Goal: Task Accomplishment & Management: Complete application form

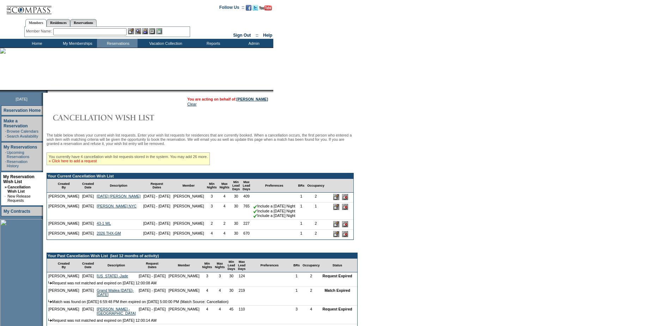
click at [92, 163] on link "» Click here to add a request" at bounding box center [73, 161] width 48 height 4
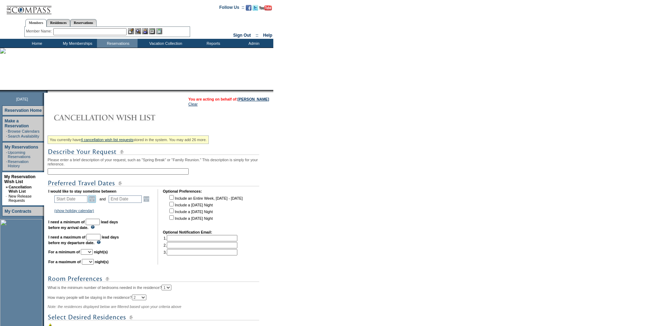
click at [93, 202] on link "Open the calendar popup." at bounding box center [92, 199] width 8 height 8
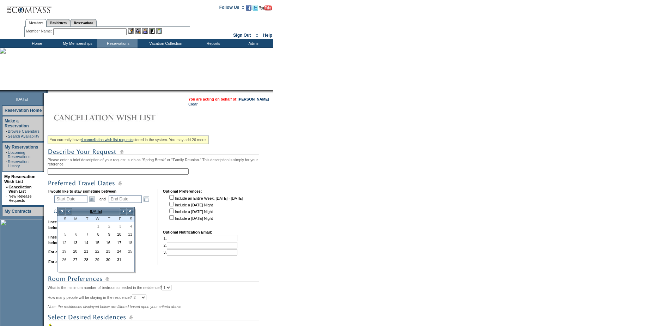
click at [92, 174] on input "text" at bounding box center [118, 171] width 141 height 6
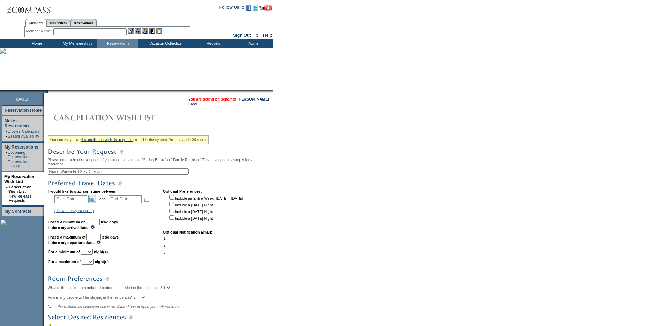
type input "Grand Wailea Full Stay One Unit"
click at [92, 203] on link "Open the calendar popup." at bounding box center [92, 199] width 8 height 8
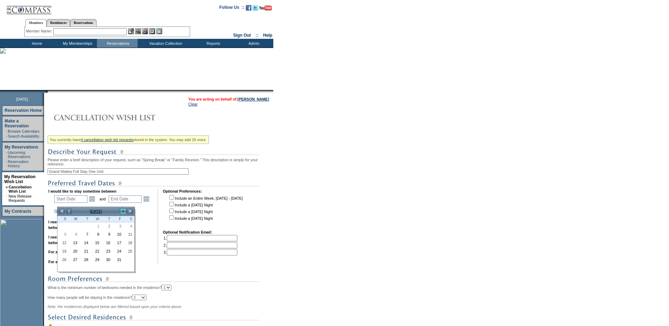
click at [122, 210] on link ">" at bounding box center [122, 211] width 7 height 7
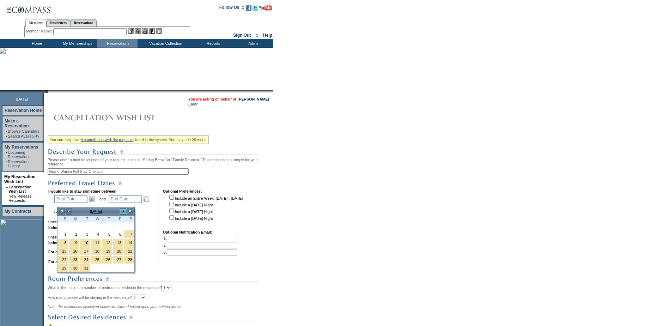
click at [122, 210] on link ">" at bounding box center [122, 211] width 7 height 7
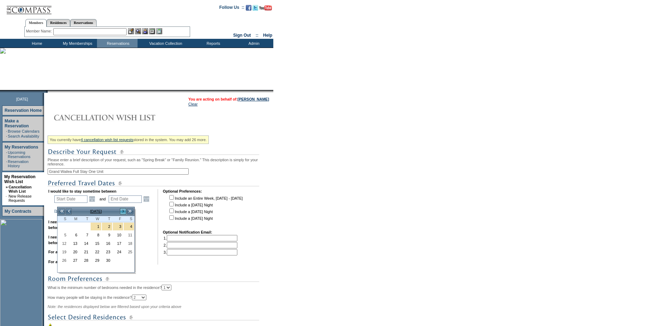
click at [122, 210] on link ">" at bounding box center [122, 211] width 7 height 7
click at [129, 243] on link "16" at bounding box center [129, 243] width 10 height 8
type input "2026-05-16"
type input "2026-05-17"
type input "5/16/2026"
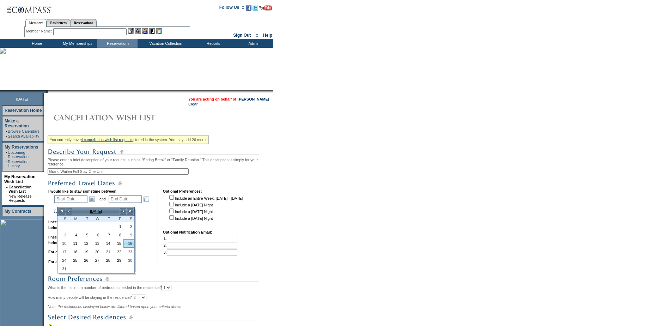
type input "5/17/2026"
type input "226"
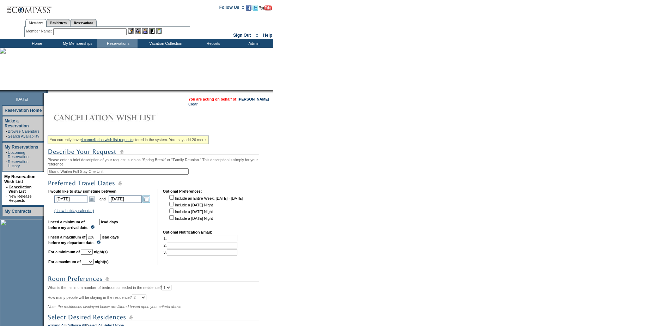
click at [150, 203] on link "Open the calendar popup." at bounding box center [146, 199] width 8 height 8
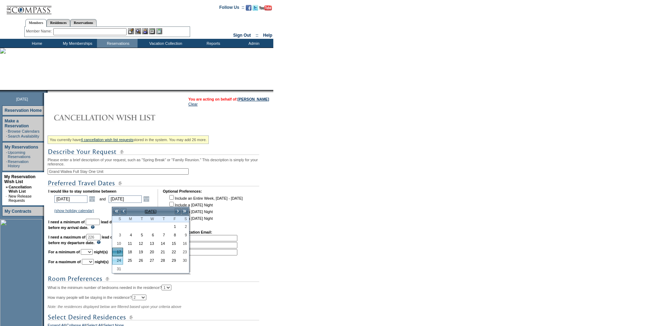
click at [118, 257] on link "24" at bounding box center [117, 260] width 10 height 8
type input "2026-05-24"
type input "5/24/2026"
type input "233"
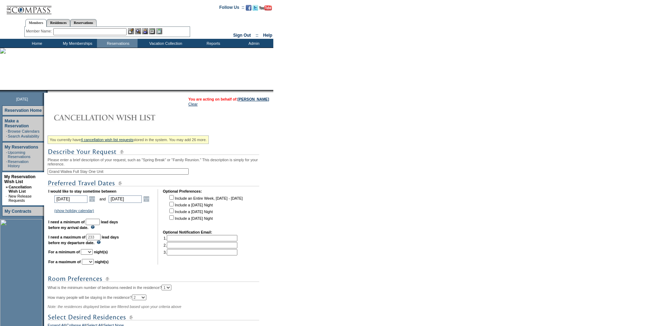
click at [93, 255] on select "1 2 3 4 5 6 7 8 9 10 11 12 13 14" at bounding box center [87, 252] width 12 height 6
select select "8"
click at [90, 255] on select "1 2 3 4 5 6 7 8 9 10 11 12 13 14" at bounding box center [87, 252] width 12 height 6
click at [94, 264] on select "1 2 3 4 5 6 7 8 9 10 11 12 13 14" at bounding box center [88, 262] width 12 height 6
select select "8"
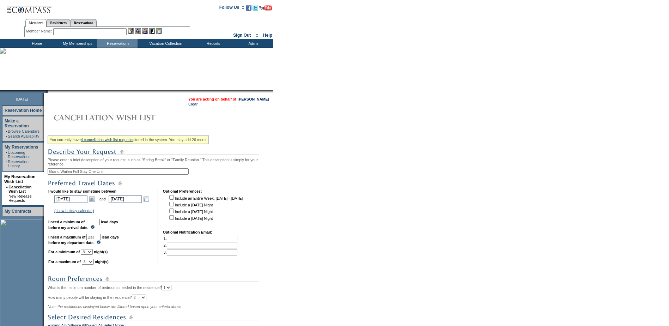
click at [91, 264] on select "1 2 3 4 5 6 7 8 9 10 11 12 13 14" at bounding box center [88, 262] width 12 height 6
click at [100, 225] on input "text" at bounding box center [93, 222] width 14 height 6
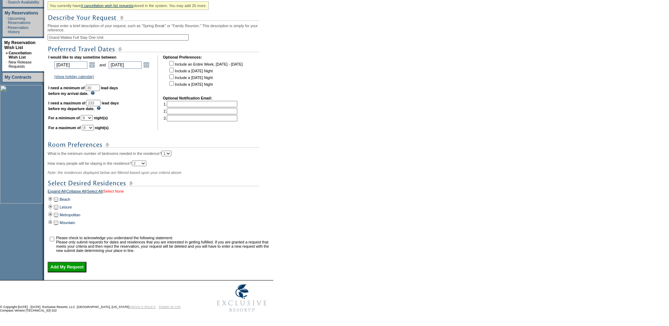
scroll to position [148, 0]
type input "30"
click at [51, 195] on td at bounding box center [51, 199] width 6 height 8
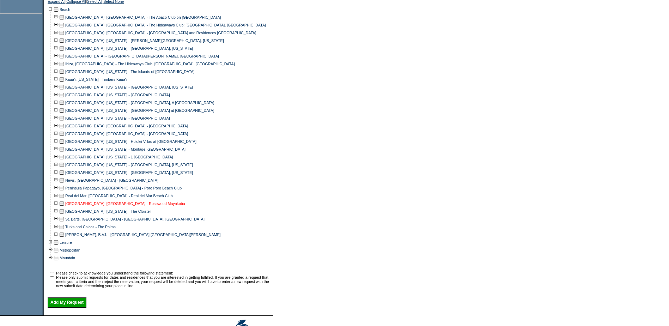
scroll to position [324, 0]
click at [64, 145] on td at bounding box center [62, 141] width 6 height 8
click at [54, 276] on input "checkbox" at bounding box center [52, 273] width 5 height 5
checkbox input "true"
click at [68, 307] on input "Add My Request" at bounding box center [67, 301] width 39 height 11
